Goal: Go to known website: Access a specific website the user already knows

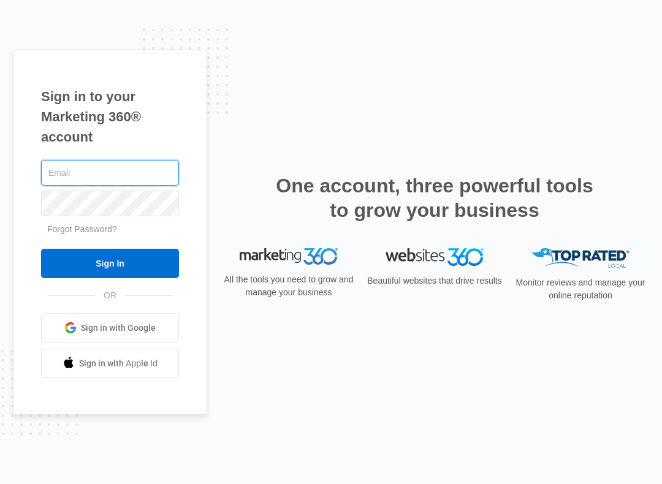
type input "[EMAIL_ADDRESS][DOMAIN_NAME]"
click at [88, 267] on input "Sign In" at bounding box center [110, 263] width 138 height 29
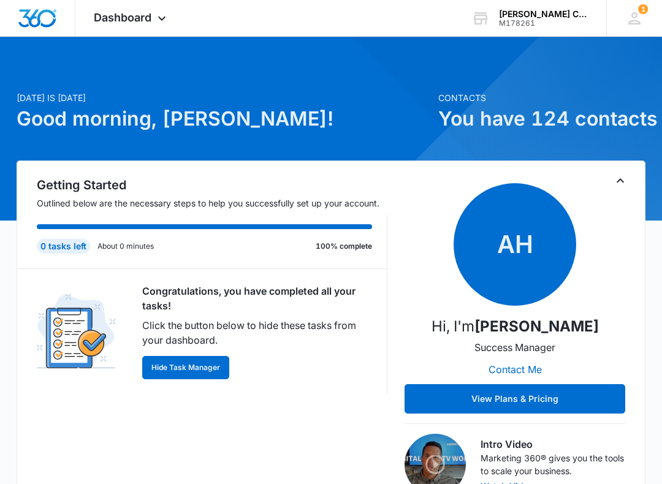
click at [636, 19] on icon at bounding box center [634, 18] width 18 height 18
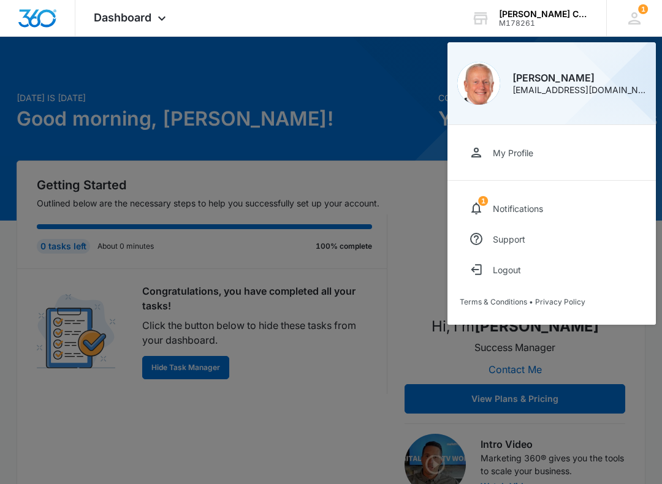
click at [411, 148] on div at bounding box center [331, 242] width 662 height 484
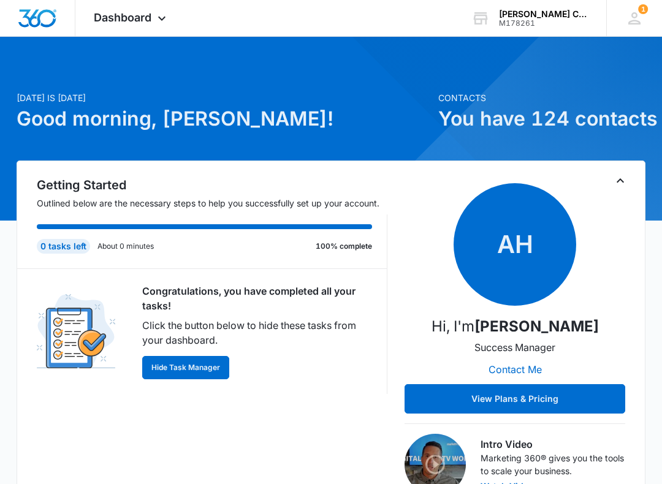
click at [549, 22] on div "M178261" at bounding box center [544, 23] width 90 height 9
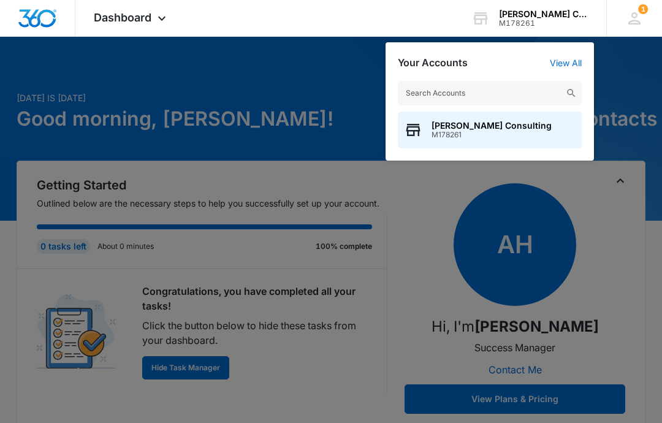
click at [28, 86] on div at bounding box center [331, 211] width 662 height 423
